Goal: Task Accomplishment & Management: Manage account settings

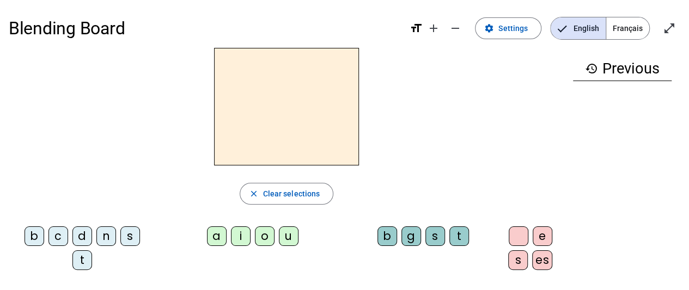
click at [627, 27] on span "Français" at bounding box center [627, 28] width 43 height 22
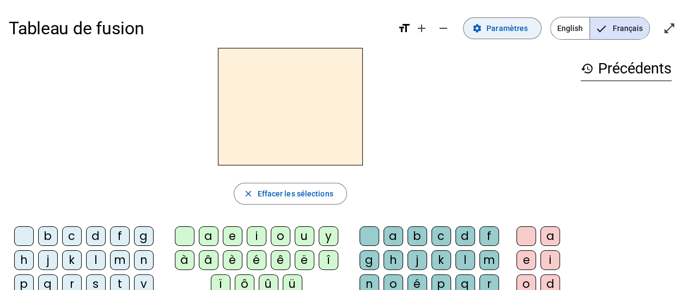
click at [506, 26] on span "Paramètres" at bounding box center [506, 28] width 41 height 13
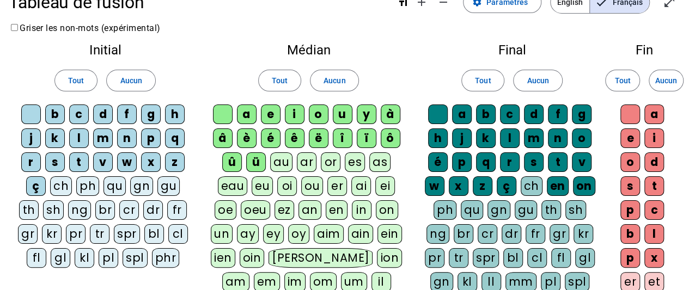
scroll to position [30, 0]
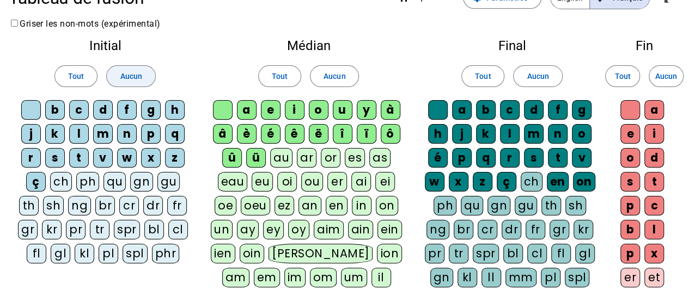
click at [128, 76] on span "Aucun" at bounding box center [131, 76] width 22 height 13
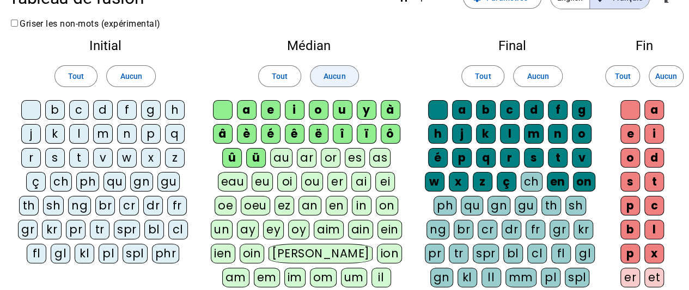
click at [330, 77] on span "Aucun" at bounding box center [334, 76] width 22 height 13
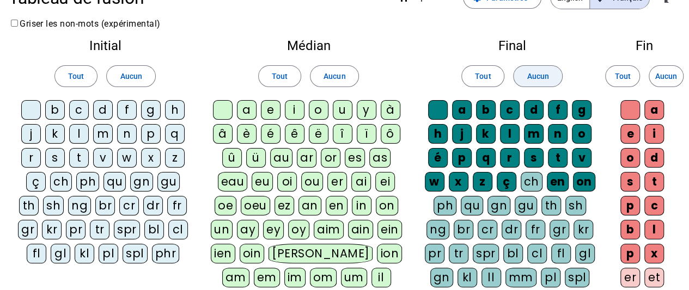
click at [535, 79] on span "Aucun" at bounding box center [537, 76] width 22 height 13
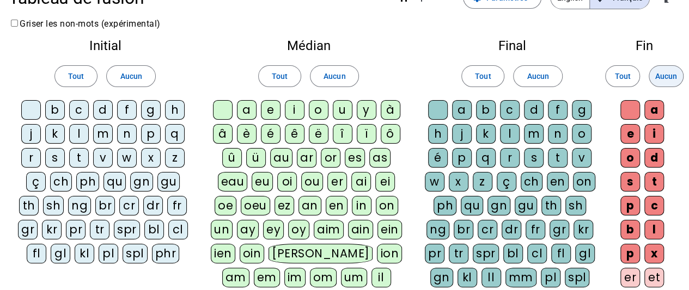
click at [662, 78] on span "Aucun" at bounding box center [666, 76] width 22 height 13
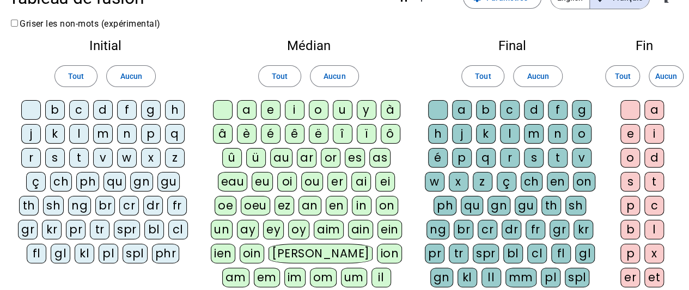
click at [219, 132] on div "â" at bounding box center [223, 134] width 20 height 20
click at [560, 137] on div "n" at bounding box center [558, 134] width 20 height 20
click at [627, 133] on div "e" at bounding box center [630, 134] width 20 height 20
click at [530, 140] on div "m" at bounding box center [534, 134] width 20 height 20
click at [579, 117] on div "g" at bounding box center [582, 110] width 20 height 20
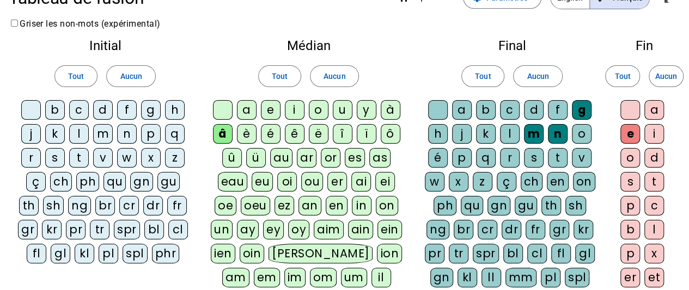
click at [147, 136] on div "p" at bounding box center [151, 134] width 20 height 20
click at [247, 109] on div "a" at bounding box center [247, 110] width 20 height 20
click at [60, 154] on div "s" at bounding box center [55, 158] width 20 height 20
click at [127, 132] on div "n" at bounding box center [127, 134] width 20 height 20
click at [105, 133] on div "m" at bounding box center [103, 134] width 20 height 20
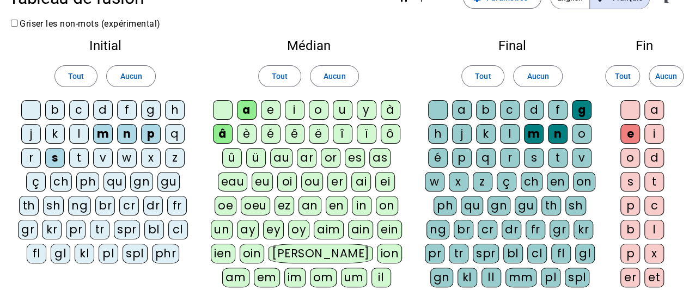
click at [338, 113] on div "u" at bounding box center [343, 110] width 20 height 20
click at [77, 131] on div "l" at bounding box center [79, 134] width 20 height 20
click at [318, 112] on div "o" at bounding box center [319, 110] width 20 height 20
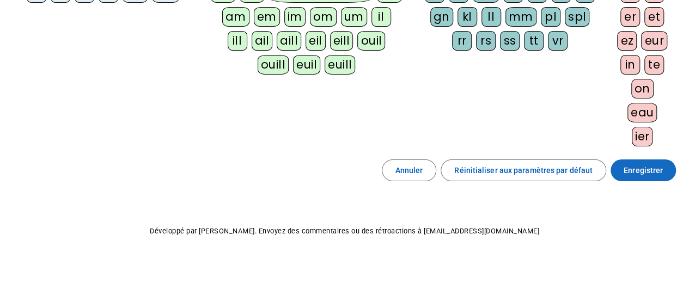
click at [655, 165] on span "Enregistrer" at bounding box center [642, 170] width 39 height 13
